Goal: Task Accomplishment & Management: Use online tool/utility

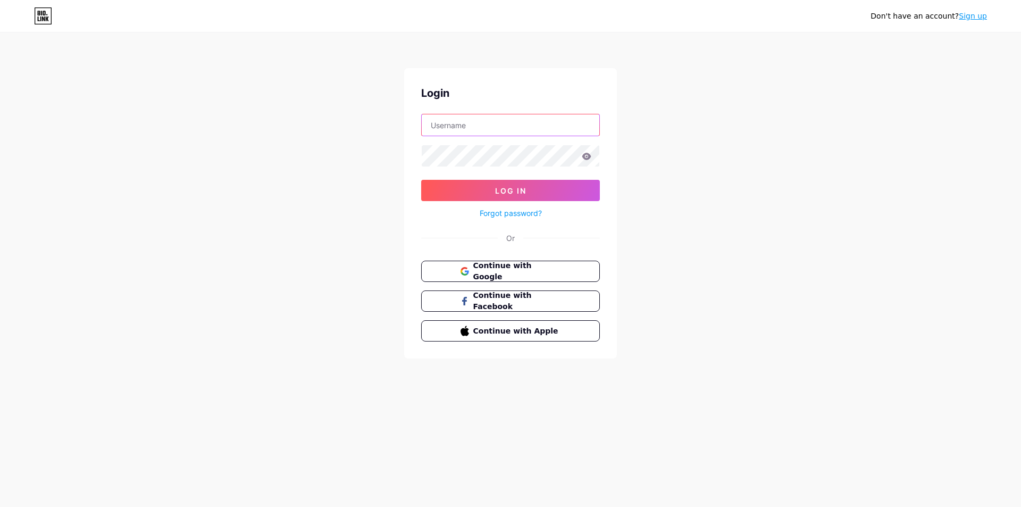
click at [495, 125] on input "text" at bounding box center [511, 124] width 178 height 21
click at [393, 276] on div "Don't have an account? Sign up Login Log In Forgot password? Or Continue with G…" at bounding box center [510, 196] width 1021 height 392
click at [496, 280] on button "Continue with Google" at bounding box center [510, 272] width 181 height 22
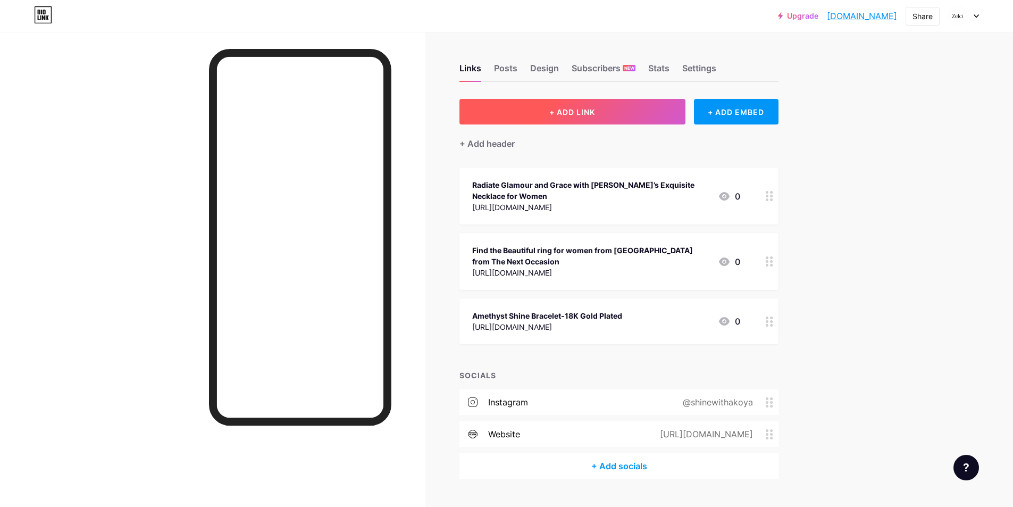
click at [566, 117] on button "+ ADD LINK" at bounding box center [572, 112] width 226 height 26
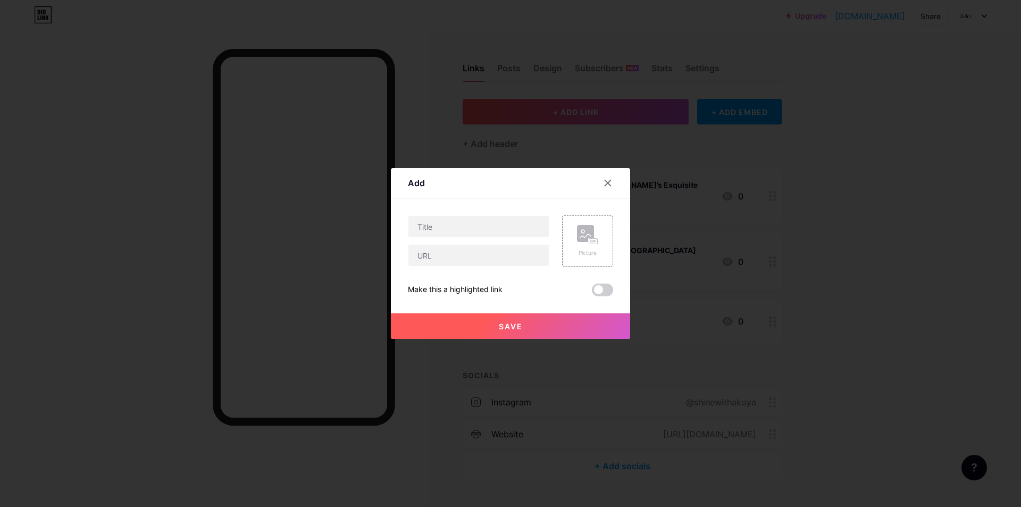
click at [457, 244] on div at bounding box center [478, 240] width 141 height 51
click at [448, 257] on input "text" at bounding box center [478, 255] width 140 height 21
paste input "https://zelci.com/"
type input "https://zelci.com/"
click at [448, 231] on input "text" at bounding box center [478, 226] width 140 height 21
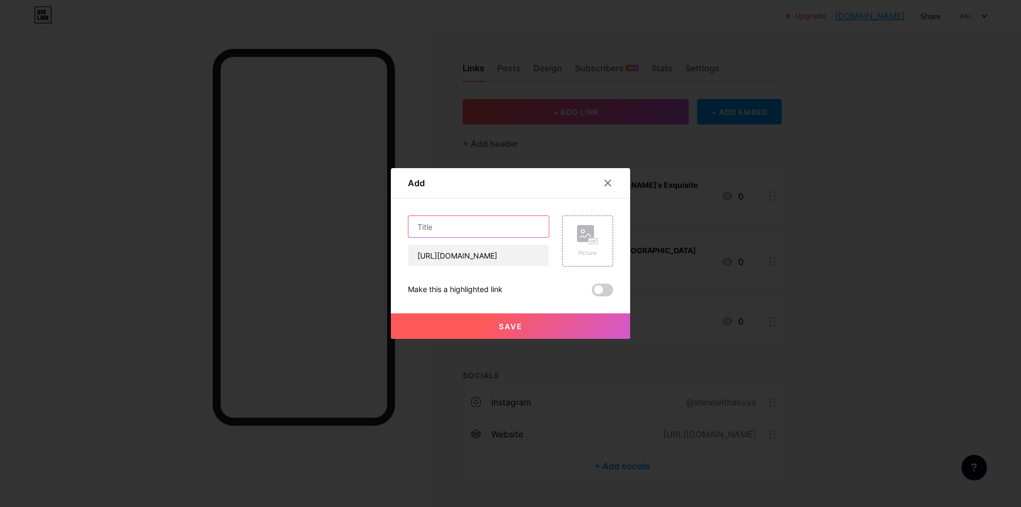
paste input "Find Trendy Fashion Jewellery Online at Zelci and Look Gorgeous"
type input "Find Trendy Fashion Jewellery Online at Zelci and Look Gorgeous"
click at [489, 323] on button "Save" at bounding box center [510, 326] width 239 height 26
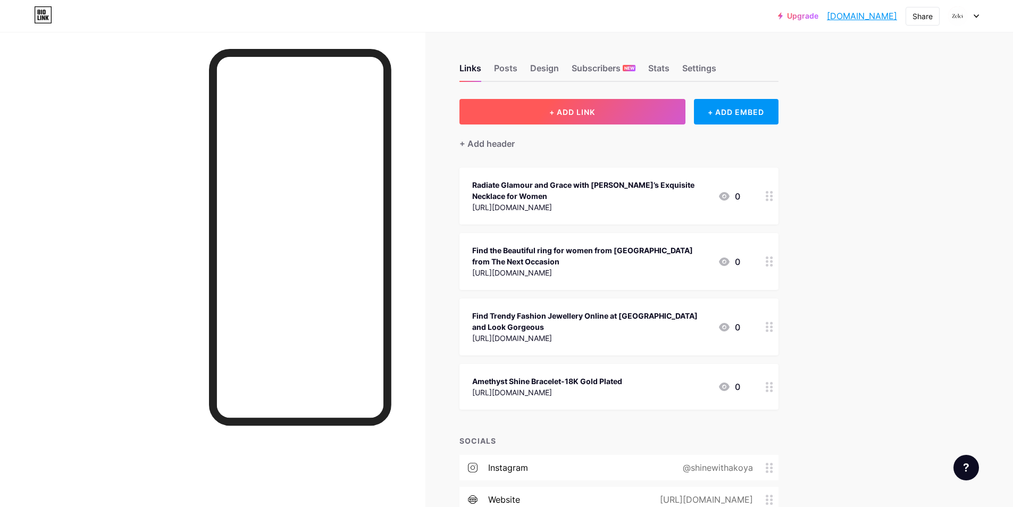
click at [573, 114] on span "+ ADD LINK" at bounding box center [572, 111] width 46 height 9
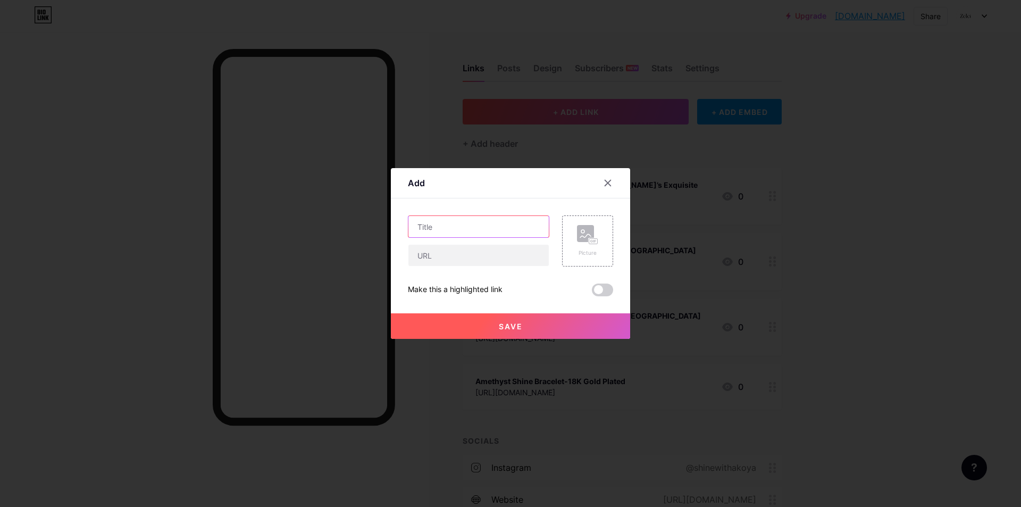
click at [457, 232] on input "text" at bounding box center [478, 226] width 140 height 21
paste input "Rose Gold Blush Bracelet-18K Gold Plated"
type input "Rose Gold Blush Bracelet-18K Gold Plated"
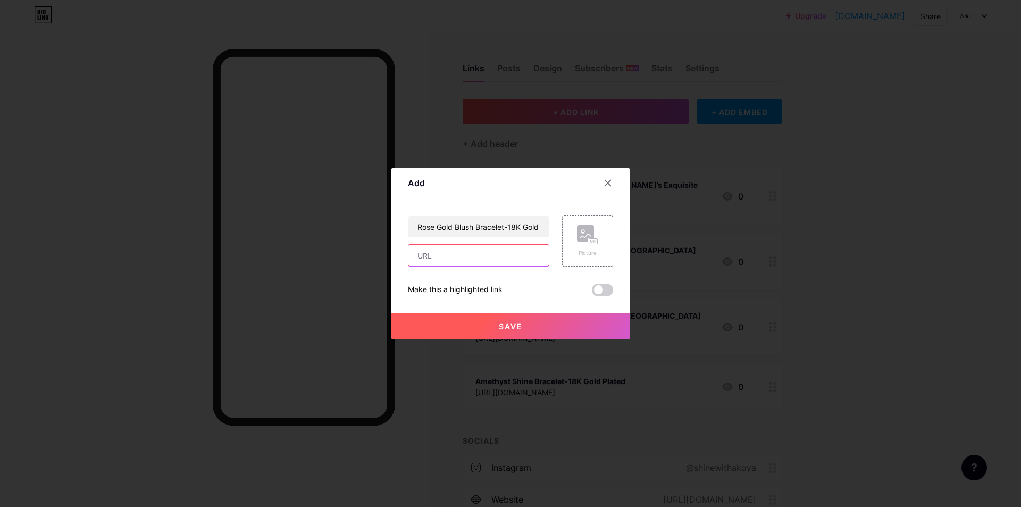
drag, startPoint x: 467, startPoint y: 252, endPoint x: 472, endPoint y: 264, distance: 12.4
click at [467, 253] on input "text" at bounding box center [478, 255] width 140 height 21
paste input "https://zelci.com/products/rose-gold-blush-bracelet"
type input "https://zelci.com/products/rose-gold-blush-bracelet"
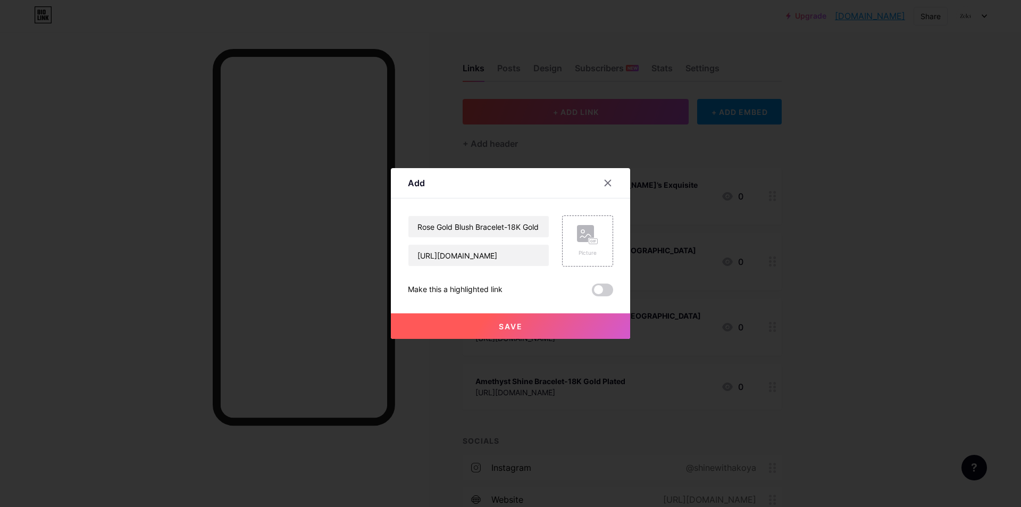
click at [471, 326] on button "Save" at bounding box center [510, 326] width 239 height 26
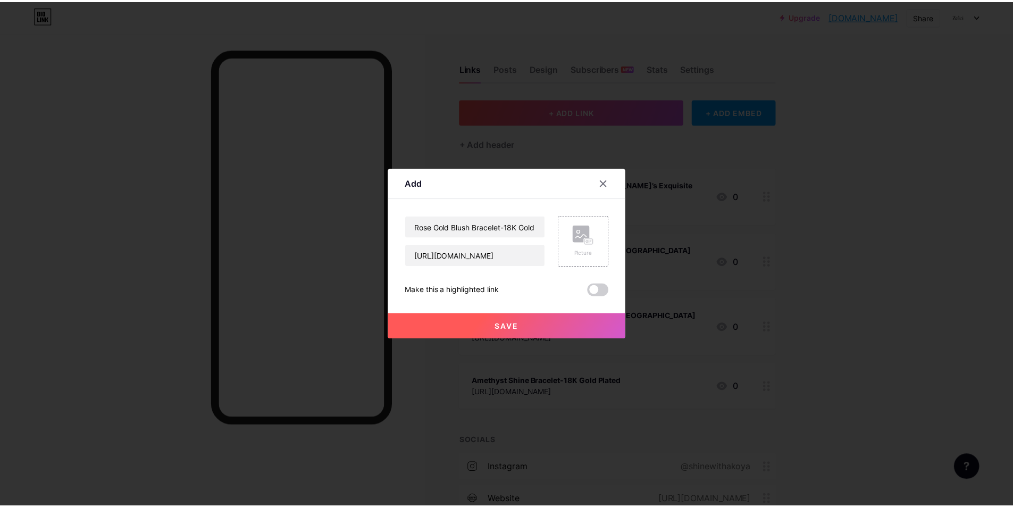
scroll to position [0, 0]
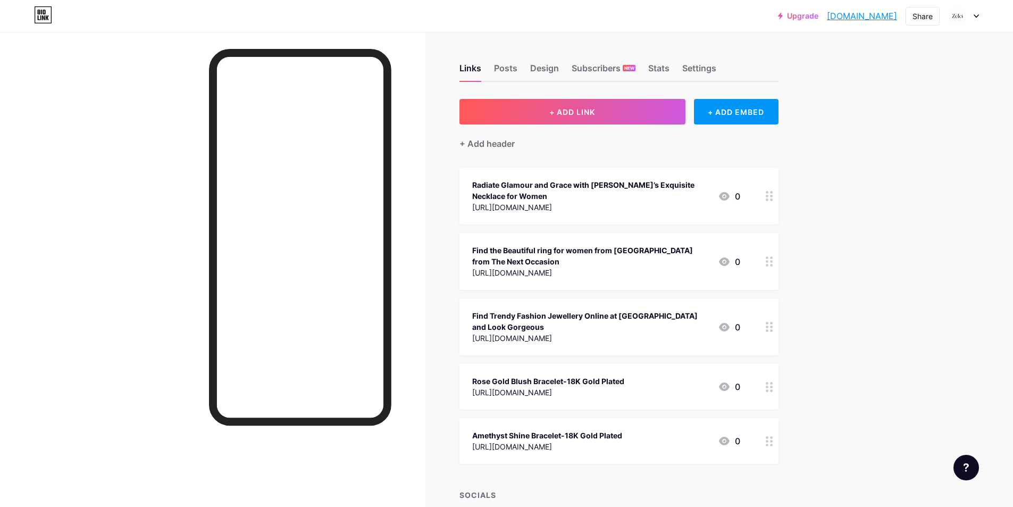
click at [858, 14] on link "[DOMAIN_NAME]" at bounding box center [862, 16] width 70 height 13
